Goal: Task Accomplishment & Management: Use online tool/utility

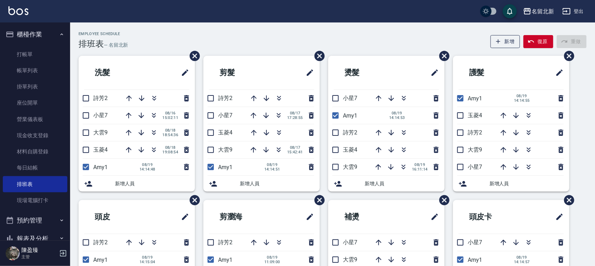
scroll to position [69, 0]
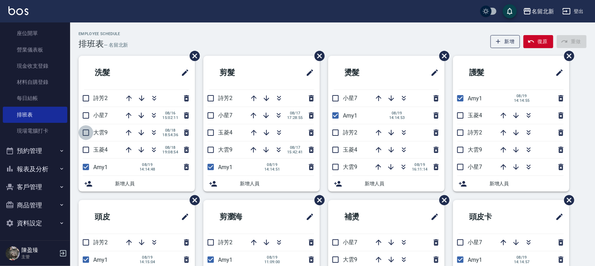
click at [85, 129] on input "checkbox" at bounding box center [86, 132] width 15 height 15
checkbox input "true"
click at [152, 115] on icon "button" at bounding box center [154, 115] width 8 height 8
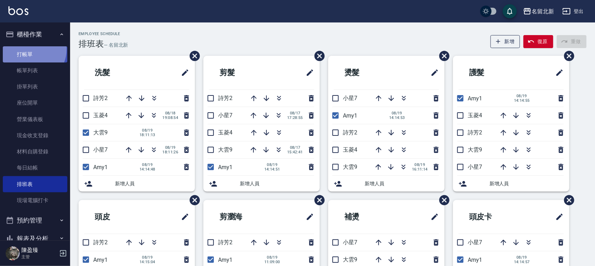
click at [31, 49] on link "打帳單" at bounding box center [35, 54] width 65 height 16
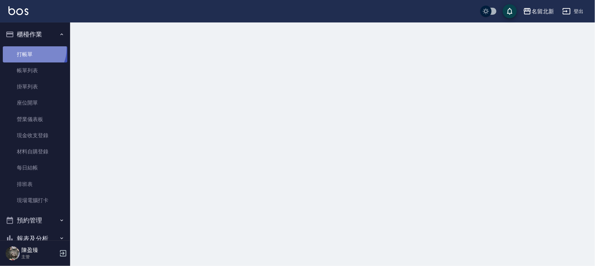
click at [32, 49] on link "打帳單" at bounding box center [35, 54] width 65 height 16
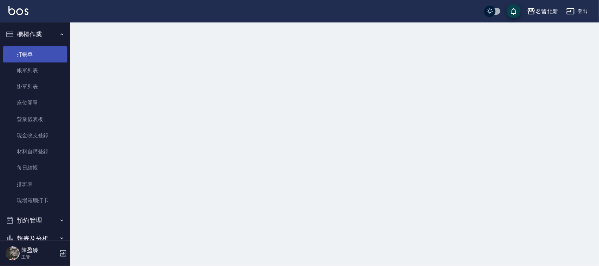
click at [34, 51] on link "打帳單" at bounding box center [35, 54] width 65 height 16
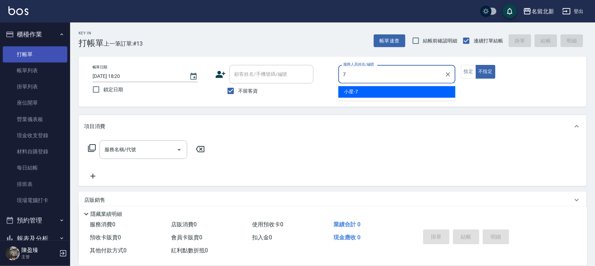
type input "小星-7"
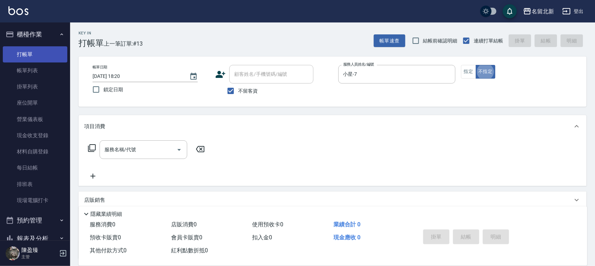
type button "false"
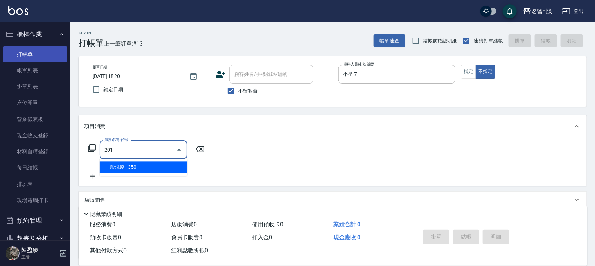
type input "一般洗髮(201)"
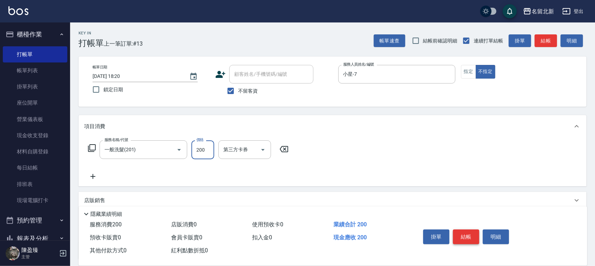
type input "200"
click at [466, 230] on button "結帳" at bounding box center [466, 236] width 26 height 15
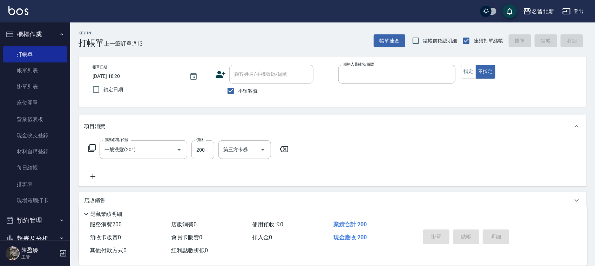
type input "9"
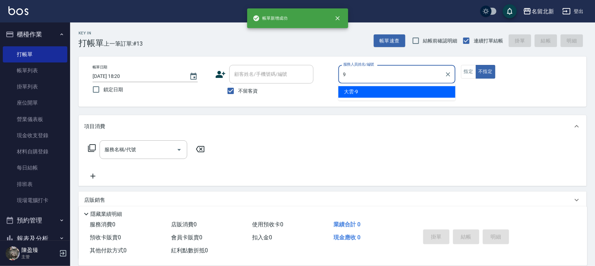
type input "大雲-9"
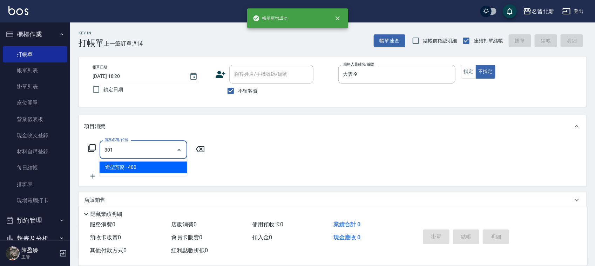
type input "造型剪髮(301)"
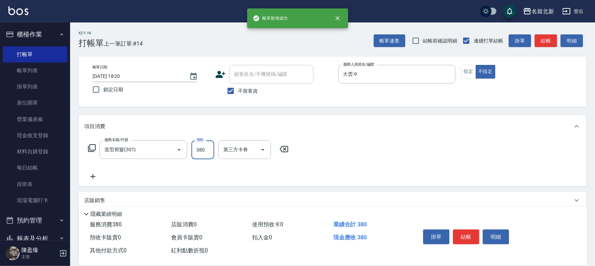
type input "380"
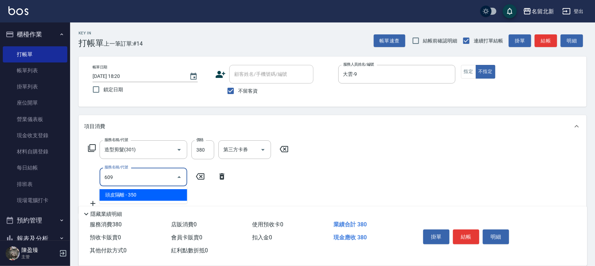
type input "頭皮隔離(609)"
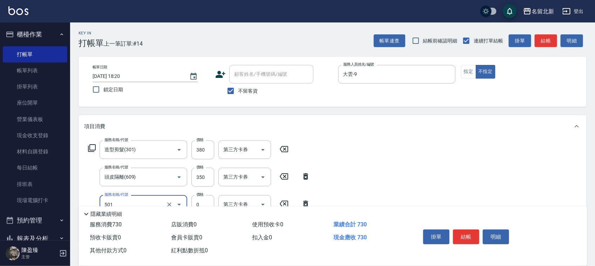
type input "染髮(501)"
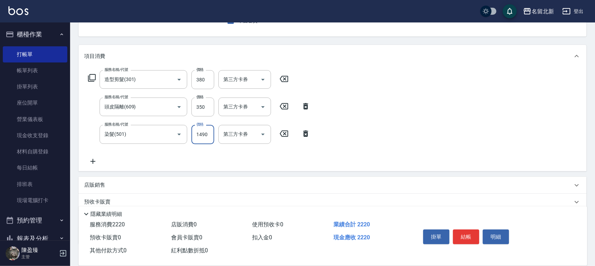
scroll to position [115, 0]
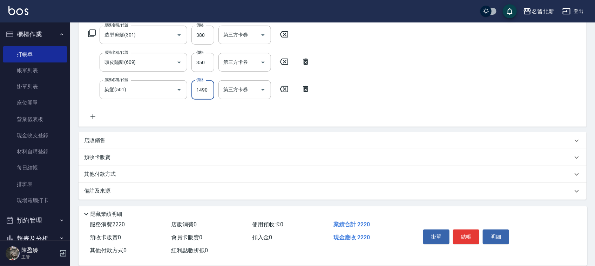
type input "1490"
click at [113, 172] on p "其他付款方式" at bounding box center [101, 174] width 35 height 8
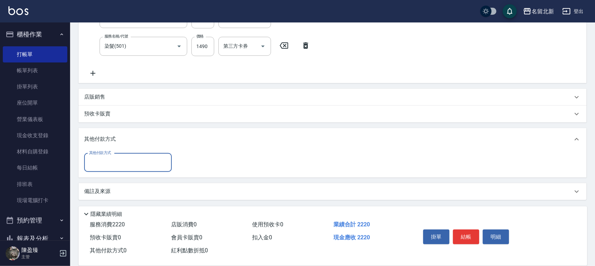
scroll to position [158, 0]
click at [99, 162] on input "其他付款方式" at bounding box center [127, 162] width 81 height 12
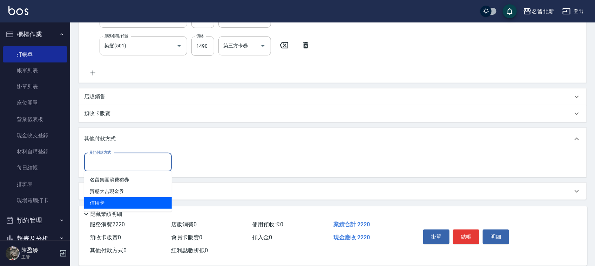
click at [102, 202] on span "信用卡" at bounding box center [128, 203] width 88 height 12
type input "信用卡"
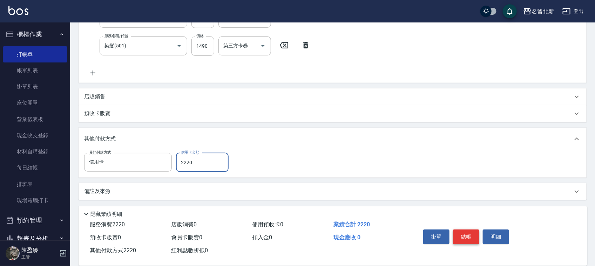
type input "2220"
click at [470, 233] on button "結帳" at bounding box center [466, 236] width 26 height 15
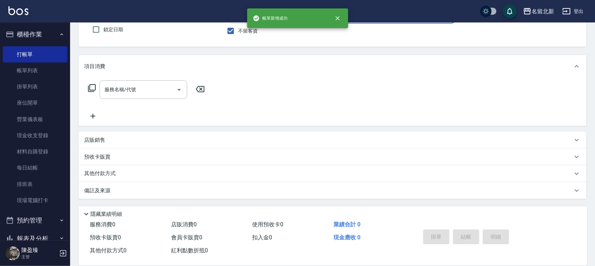
scroll to position [0, 0]
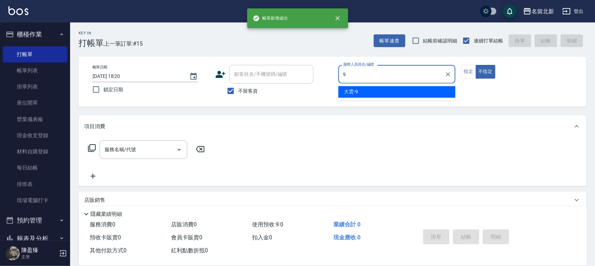
type input "大雲-9"
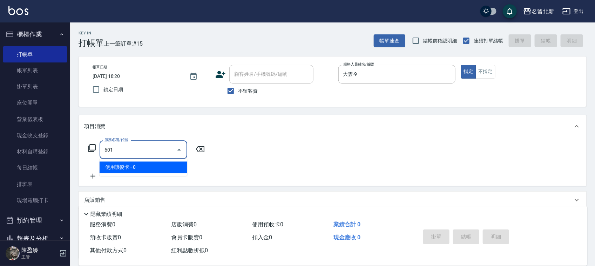
type input "使用護髮卡(601)"
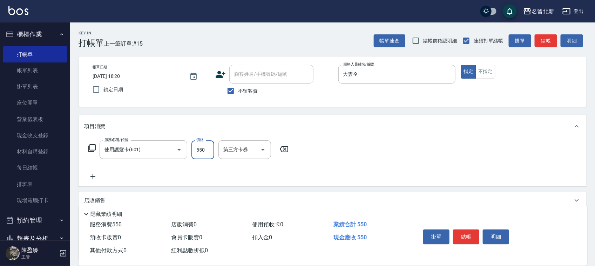
type input "550"
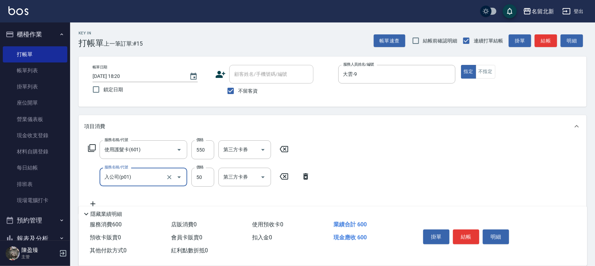
type input "入公司(p01)"
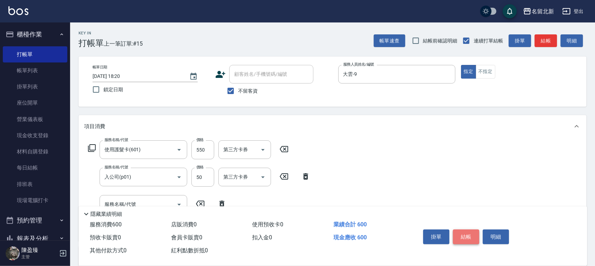
click at [460, 230] on button "結帳" at bounding box center [466, 236] width 26 height 15
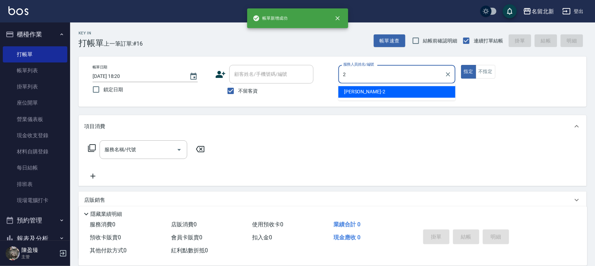
type input "詩芳-2"
type button "true"
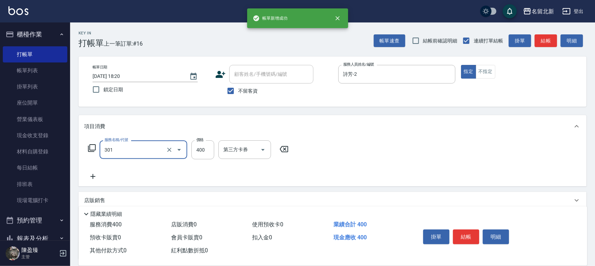
type input "造型剪髮(301)"
type input "380"
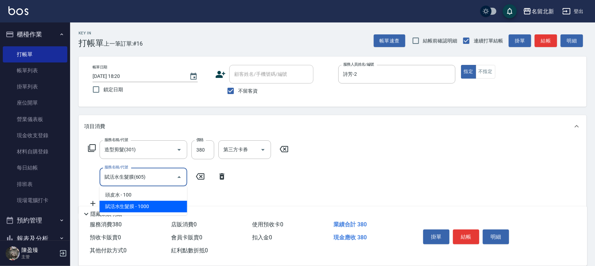
type input "賦活水生髮膜(605)"
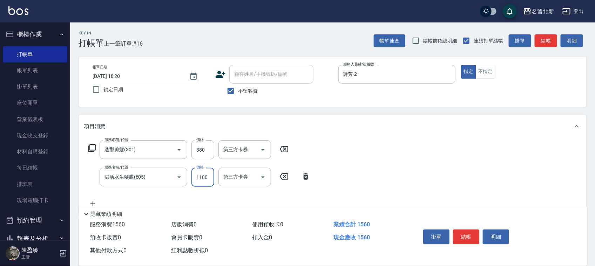
type input "1180"
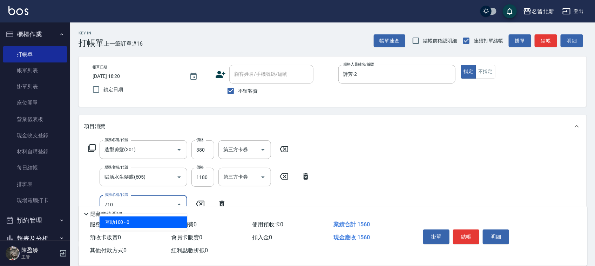
type input "互助100(710)"
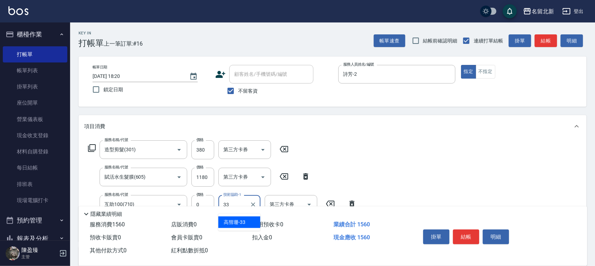
type input "[PERSON_NAME]-33"
click at [456, 237] on button "結帳" at bounding box center [466, 236] width 26 height 15
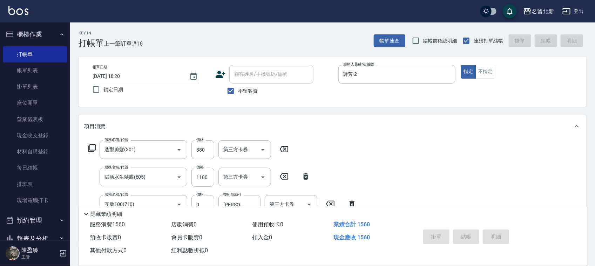
type input "[DATE] 18:21"
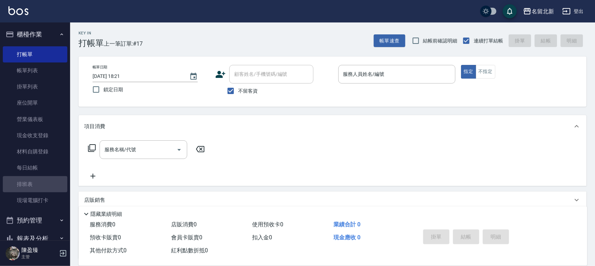
drag, startPoint x: 38, startPoint y: 188, endPoint x: 94, endPoint y: 265, distance: 95.2
click at [39, 188] on link "排班表" at bounding box center [35, 184] width 65 height 16
